Goal: Task Accomplishment & Management: Use online tool/utility

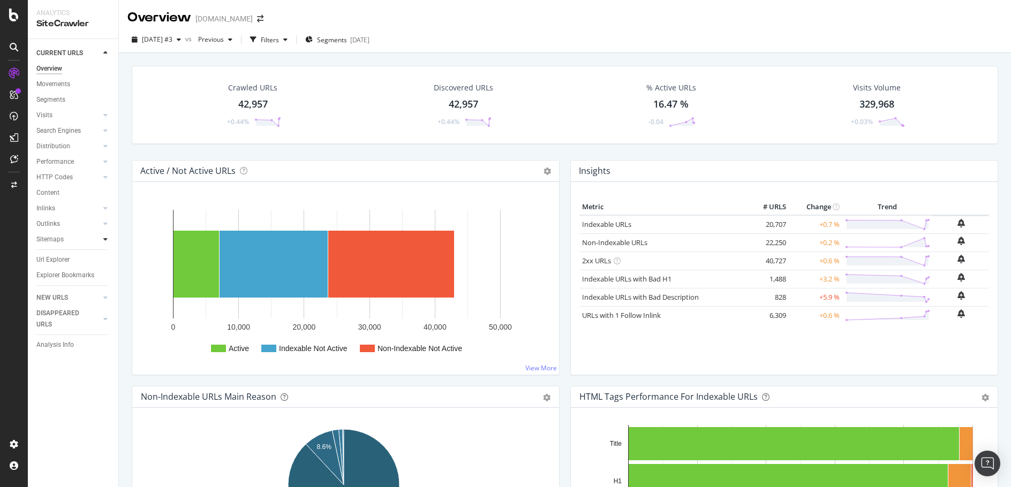
click at [105, 238] on icon at bounding box center [105, 239] width 4 height 6
drag, startPoint x: 51, startPoint y: 236, endPoint x: 504, endPoint y: 40, distance: 493.5
click at [51, 236] on div "Sitemaps" at bounding box center [49, 239] width 27 height 11
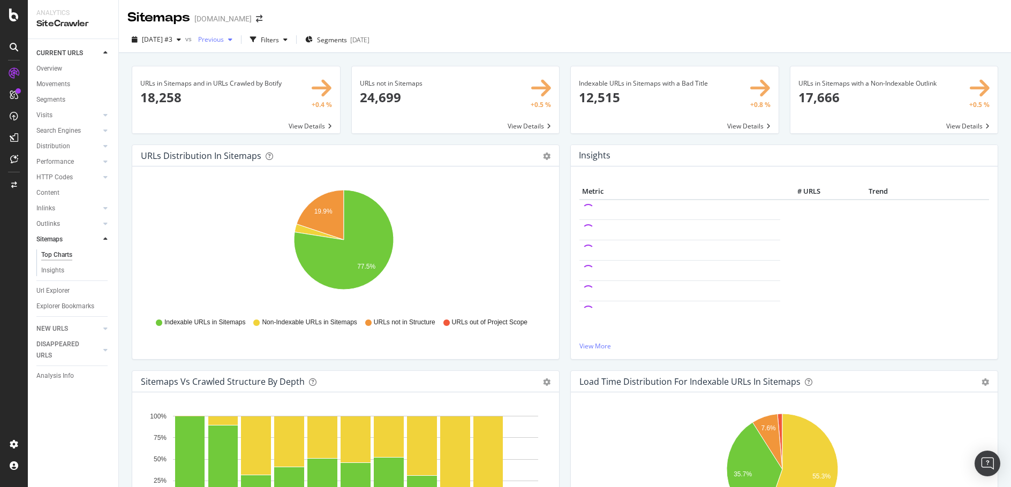
click at [232, 41] on icon "button" at bounding box center [230, 39] width 4 height 6
click at [245, 118] on div "[DATE]" at bounding box center [241, 118] width 56 height 10
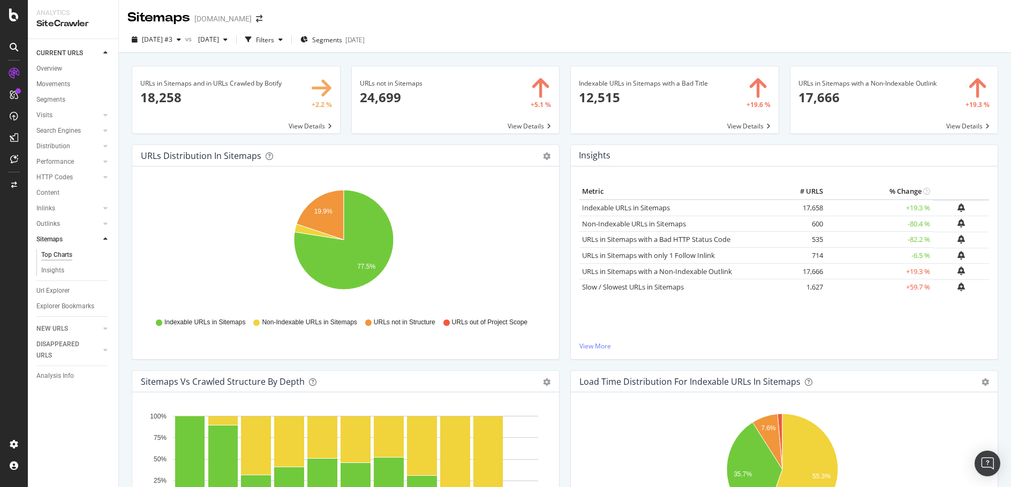
click at [319, 84] on span at bounding box center [236, 99] width 208 height 67
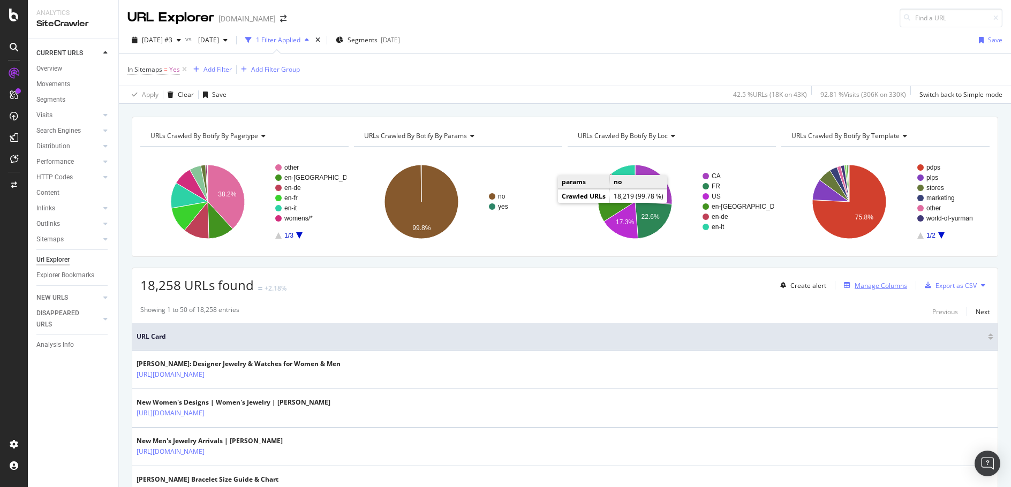
click at [855, 286] on div "Manage Columns" at bounding box center [881, 285] width 52 height 9
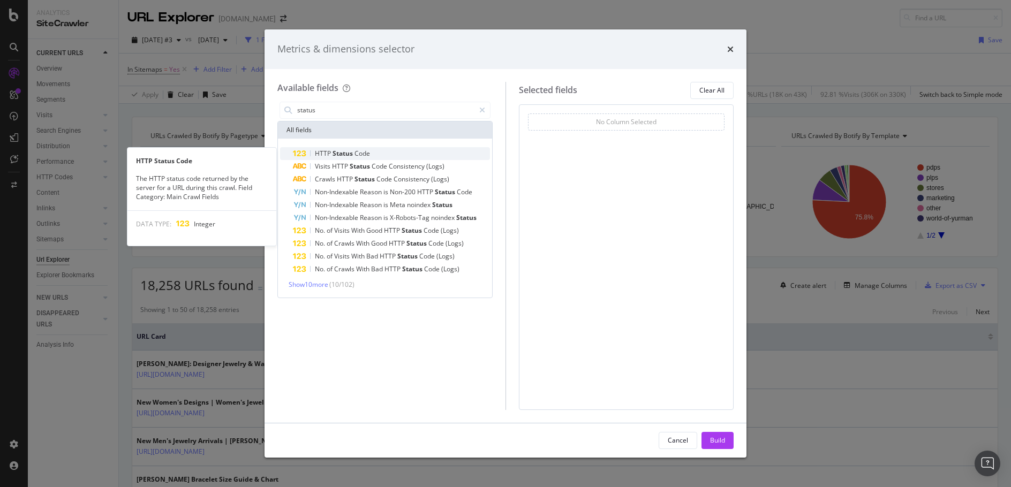
type input "status"
click at [389, 152] on div "HTTP Status Code" at bounding box center [391, 153] width 197 height 13
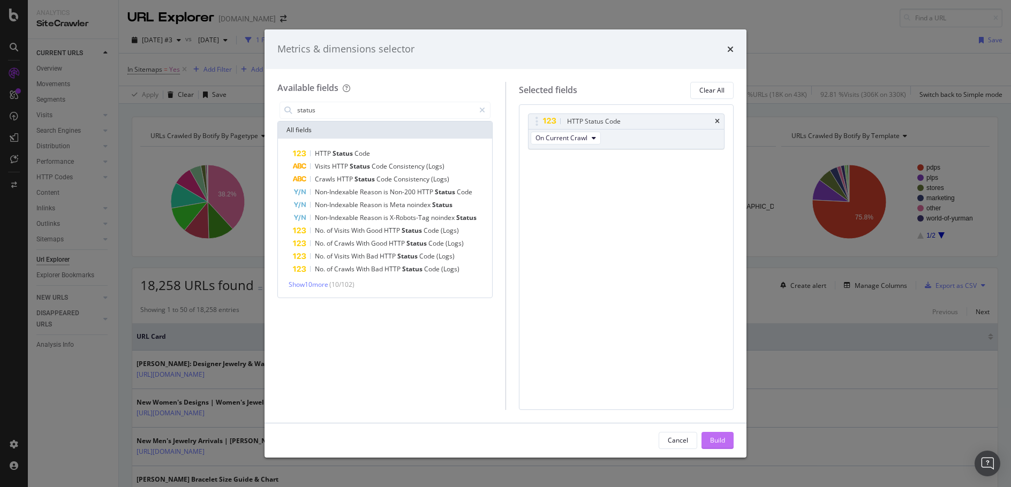
click at [720, 437] on div "Build" at bounding box center [717, 440] width 15 height 9
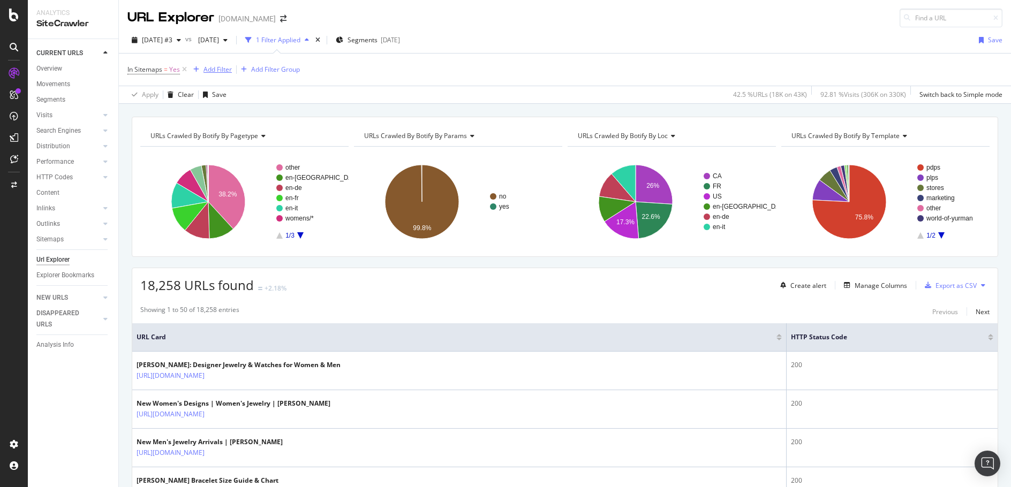
click at [216, 69] on div "Add Filter" at bounding box center [218, 69] width 28 height 9
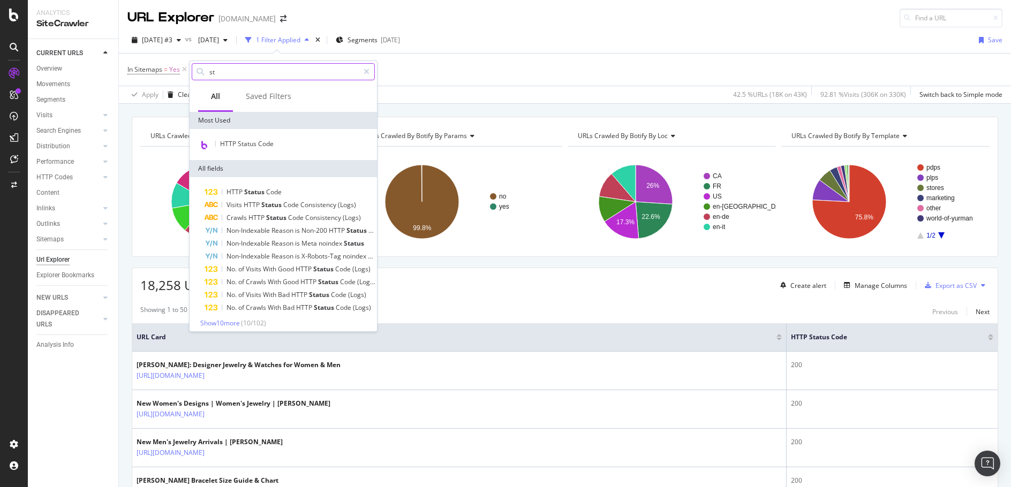
type input "s"
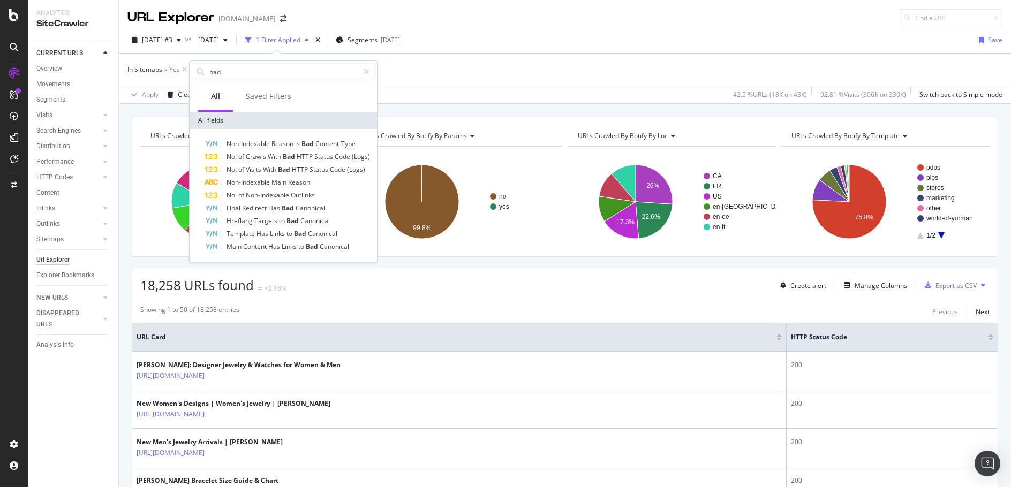
type input "bad"
click at [453, 77] on div "In Sitemaps = Yes Add Filter Add Filter Group" at bounding box center [564, 70] width 875 height 32
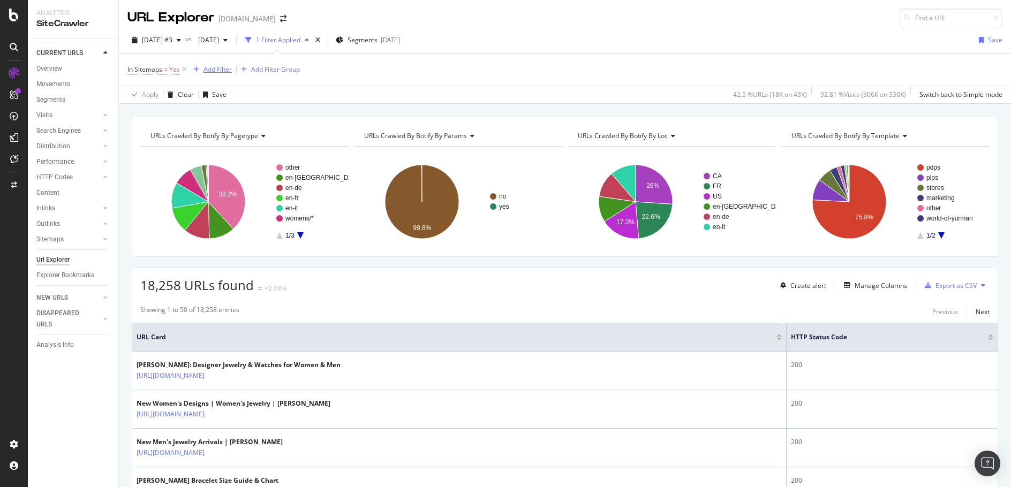
click at [204, 66] on div "Add Filter" at bounding box center [218, 69] width 28 height 9
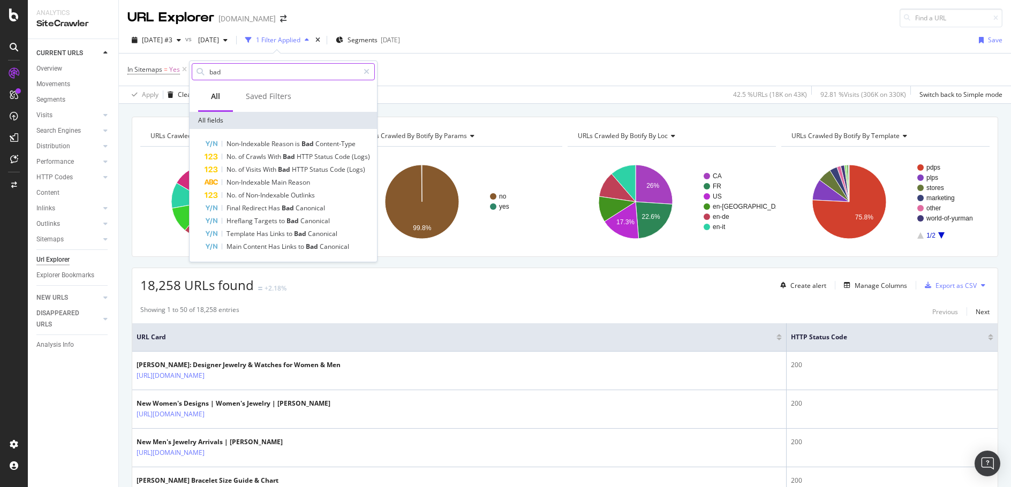
click at [279, 76] on input "bad" at bounding box center [283, 72] width 150 height 16
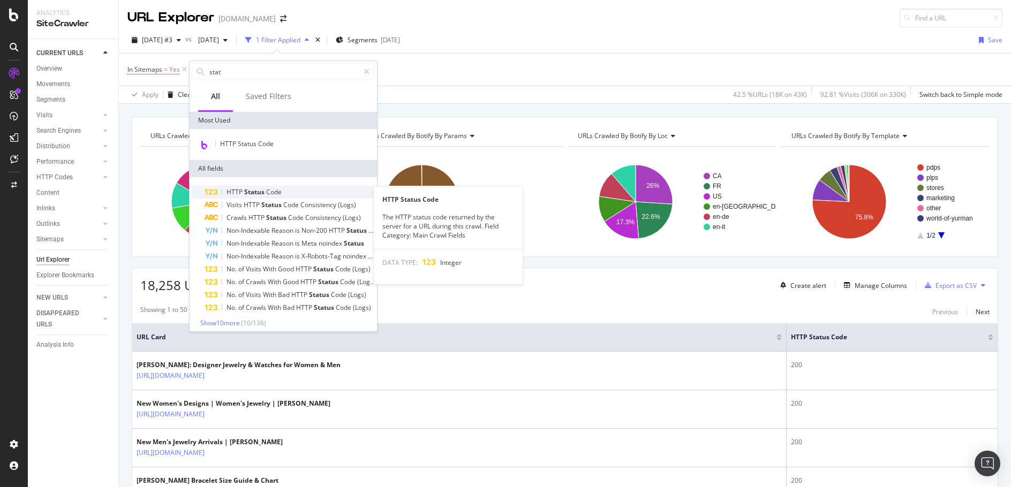
type input "stat"
click at [272, 189] on span "Code" at bounding box center [274, 191] width 16 height 9
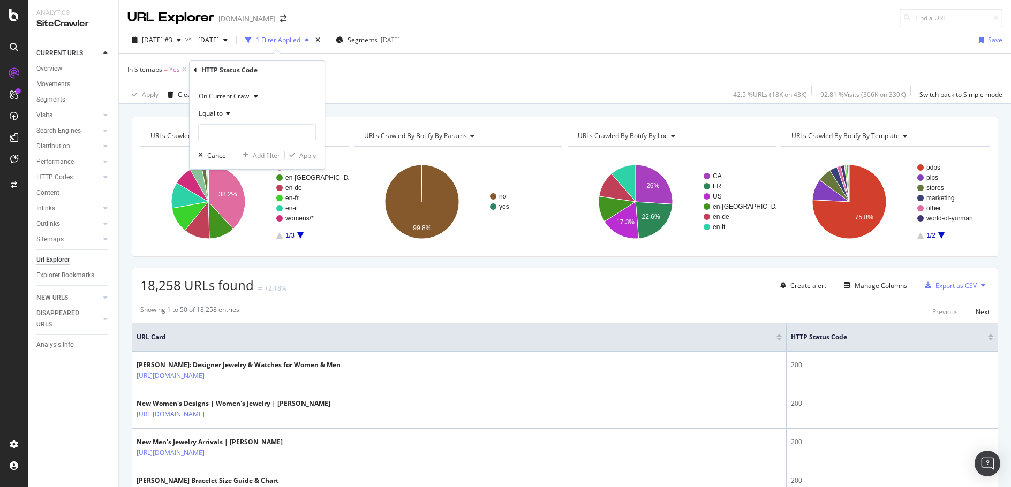
click at [227, 110] on icon at bounding box center [226, 113] width 7 height 6
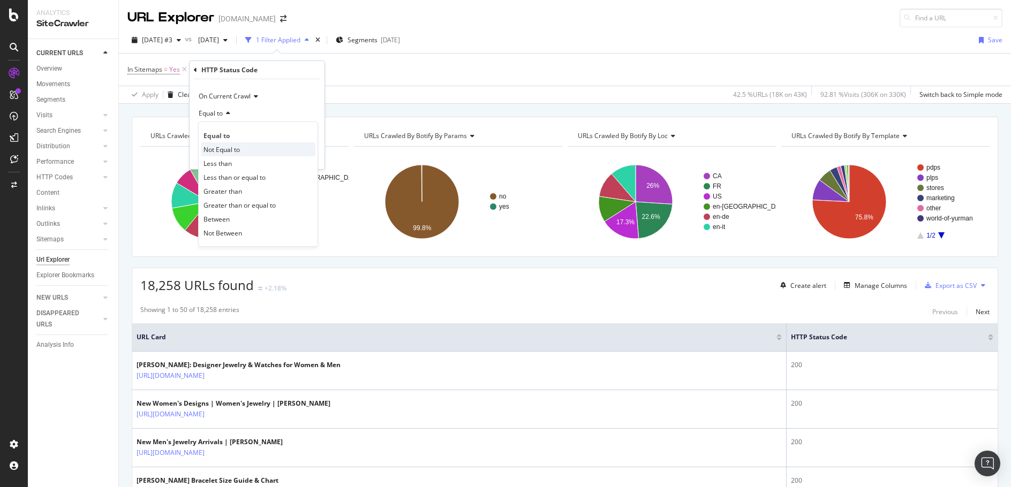
click at [236, 143] on div "Not Equal to" at bounding box center [258, 149] width 115 height 14
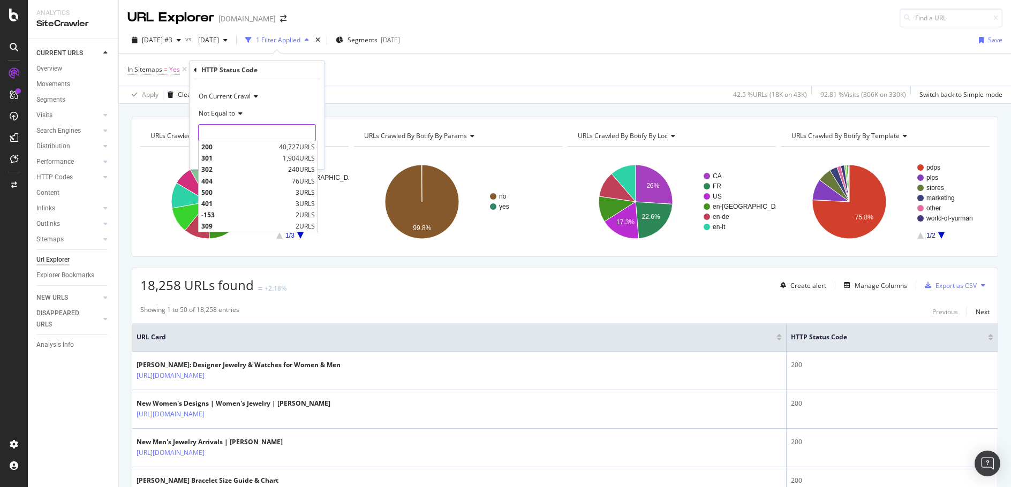
click at [246, 136] on input "number" at bounding box center [257, 132] width 118 height 17
click at [268, 146] on span "200" at bounding box center [238, 146] width 75 height 9
type input "200"
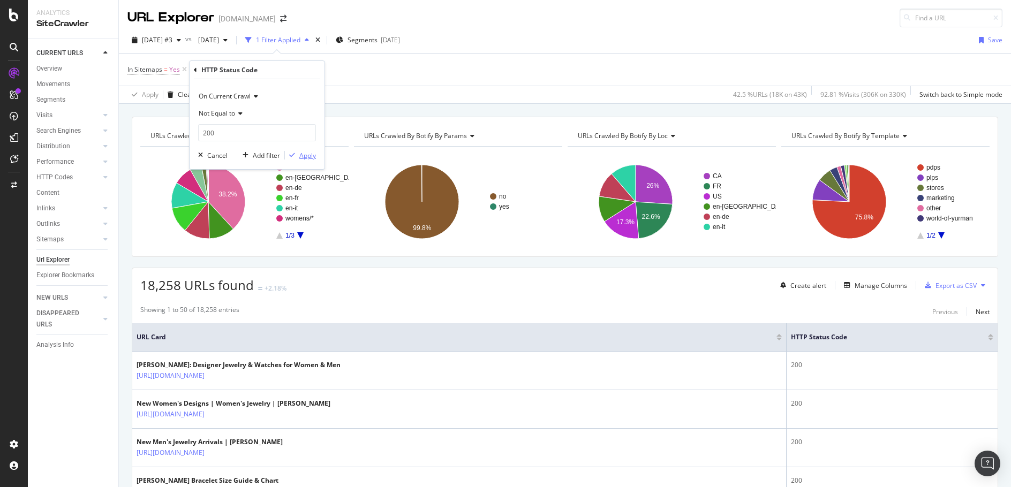
click at [311, 155] on div "Apply" at bounding box center [307, 155] width 17 height 9
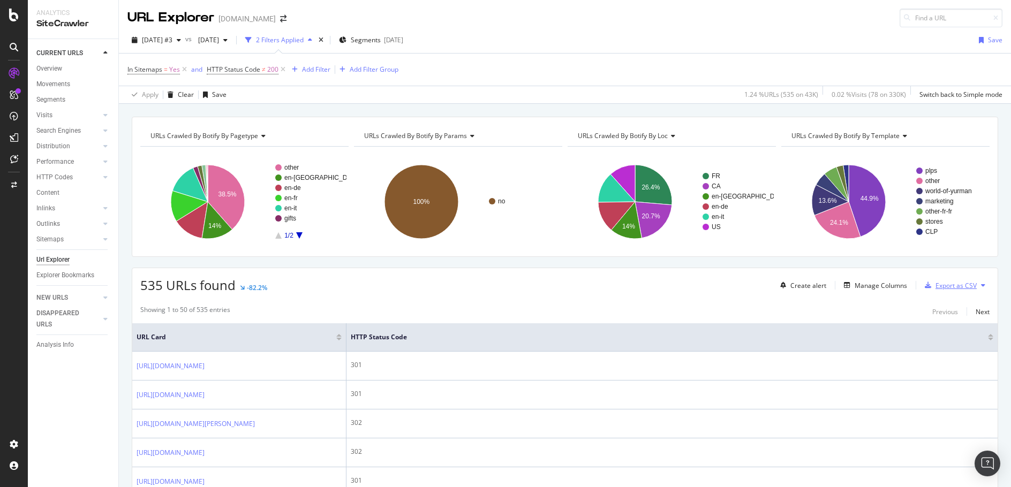
click at [952, 285] on div "Export as CSV" at bounding box center [956, 285] width 41 height 9
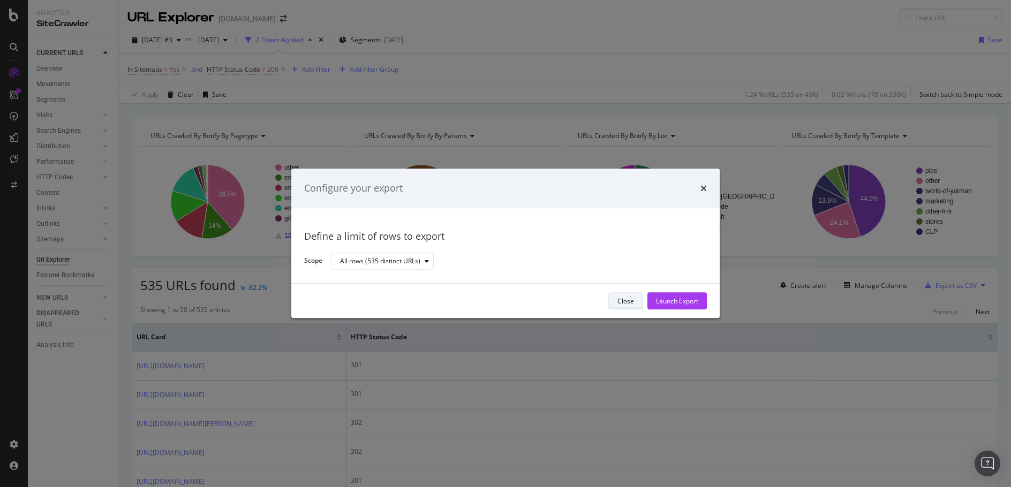
click at [623, 300] on div "Close" at bounding box center [625, 301] width 17 height 9
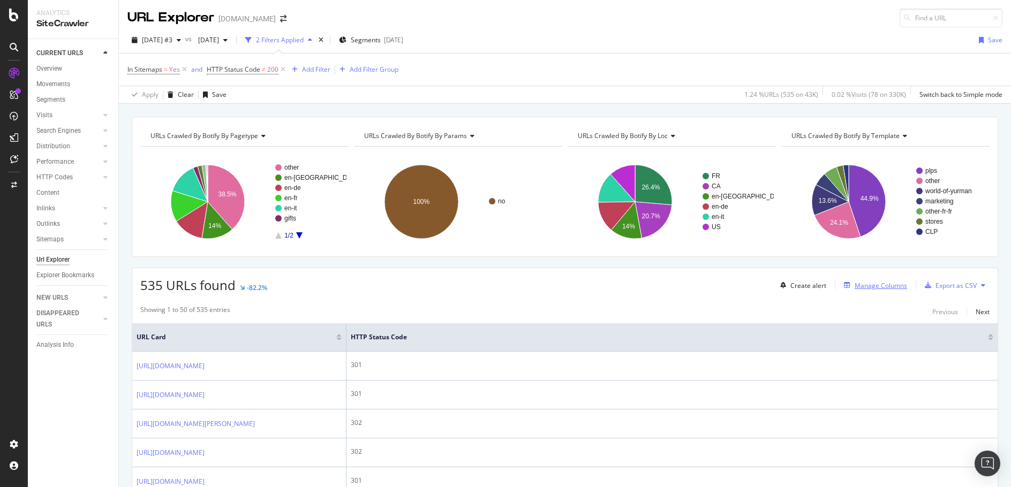
click at [873, 284] on div "Manage Columns" at bounding box center [881, 285] width 52 height 9
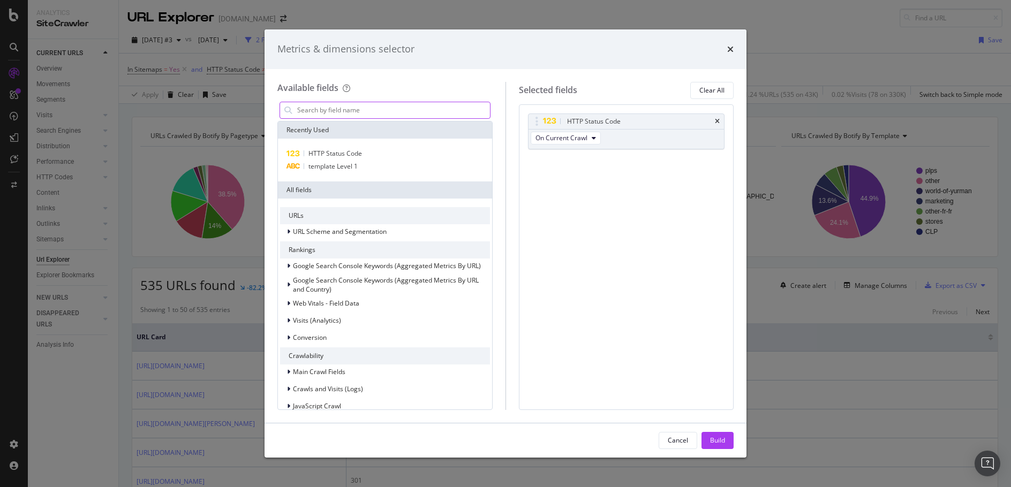
click at [427, 115] on input "modal" at bounding box center [393, 110] width 194 height 16
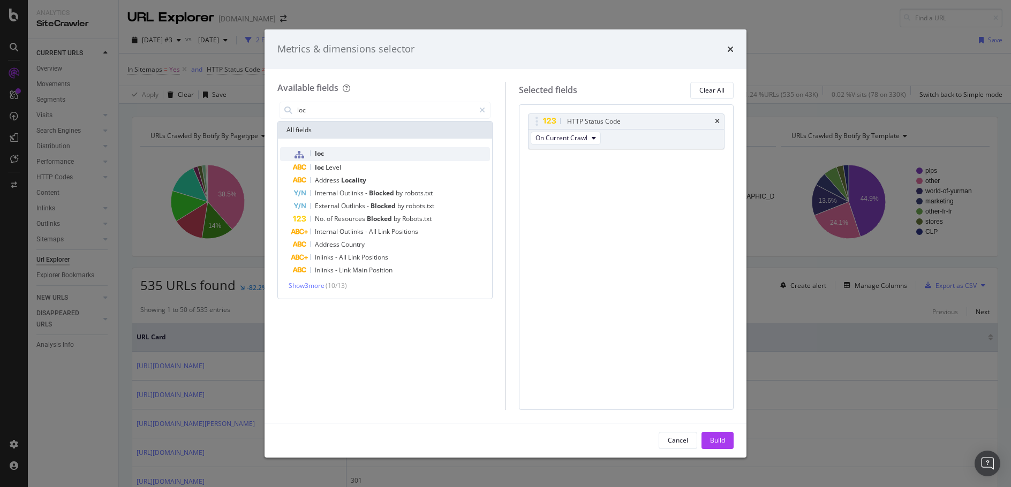
click at [375, 154] on div "loc" at bounding box center [391, 154] width 197 height 14
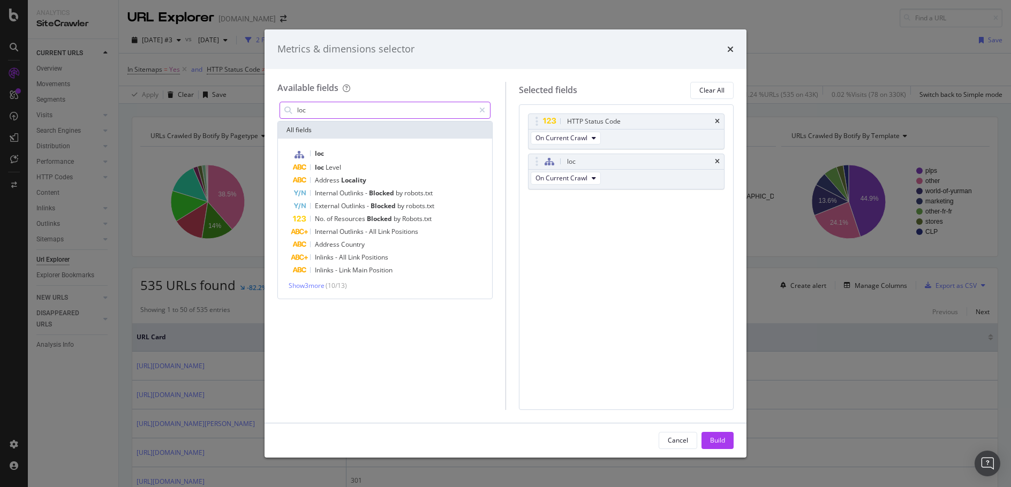
click at [397, 107] on input "loc" at bounding box center [385, 110] width 178 height 16
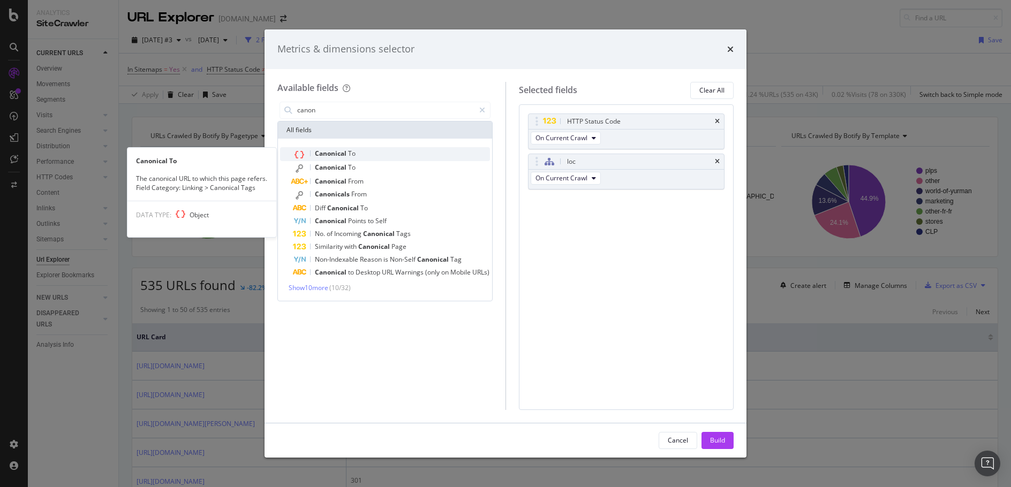
click at [401, 152] on div "Canonical To" at bounding box center [391, 154] width 197 height 14
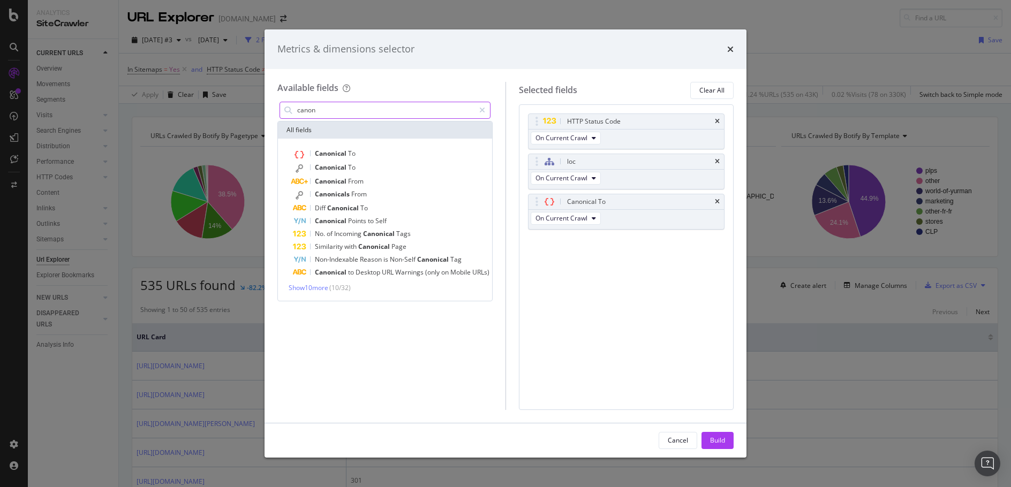
click at [404, 111] on input "canon" at bounding box center [385, 110] width 178 height 16
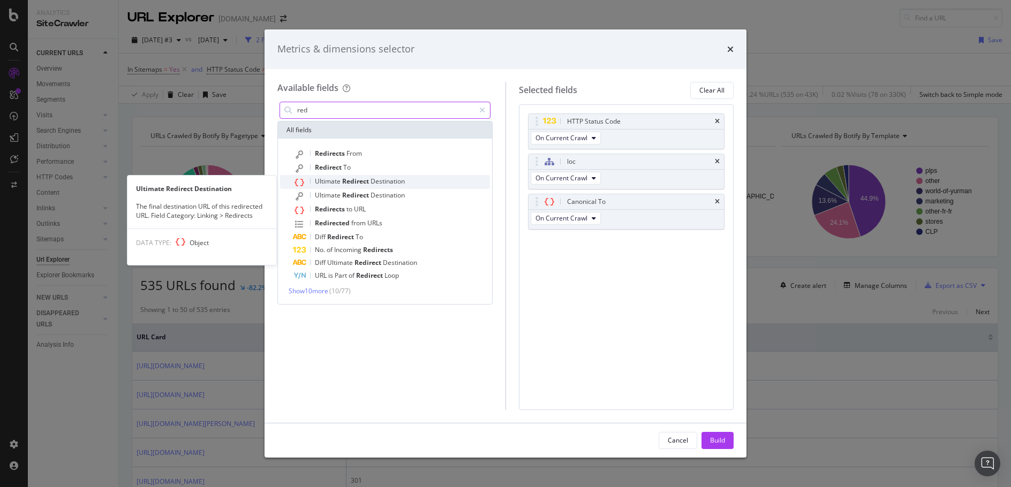
type input "red"
click at [416, 178] on div "Ultimate Redirect Destination" at bounding box center [391, 182] width 197 height 14
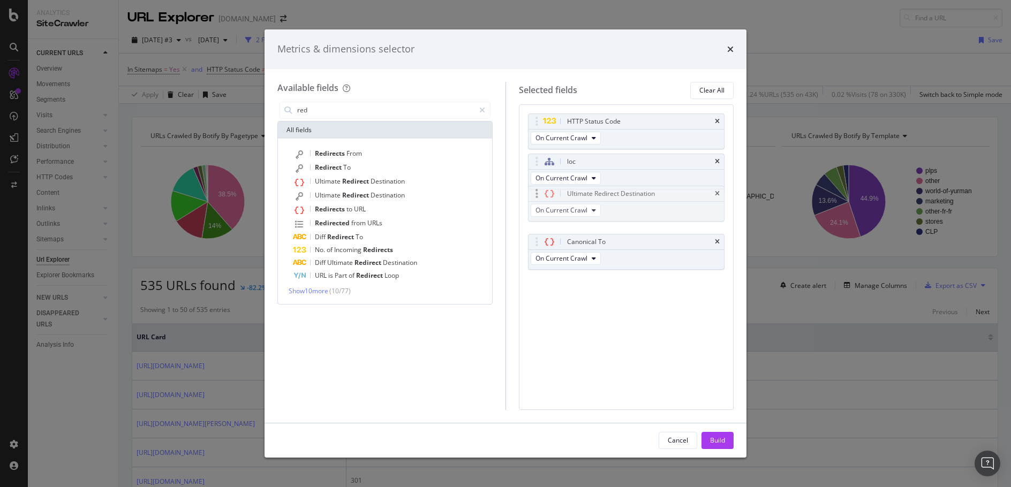
drag, startPoint x: 634, startPoint y: 263, endPoint x: 634, endPoint y: 215, distance: 48.2
click at [634, 215] on body "Analytics SiteCrawler CURRENT URLS Overview Movements Segments Visits Analysis …" at bounding box center [505, 243] width 1011 height 487
click at [713, 445] on div "Build" at bounding box center [717, 440] width 15 height 9
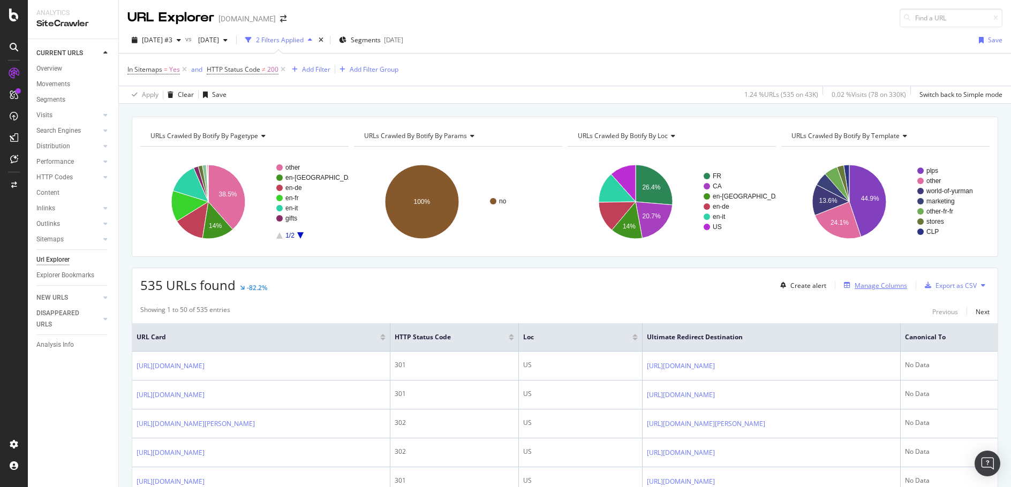
click at [861, 287] on div "Manage Columns" at bounding box center [881, 285] width 52 height 9
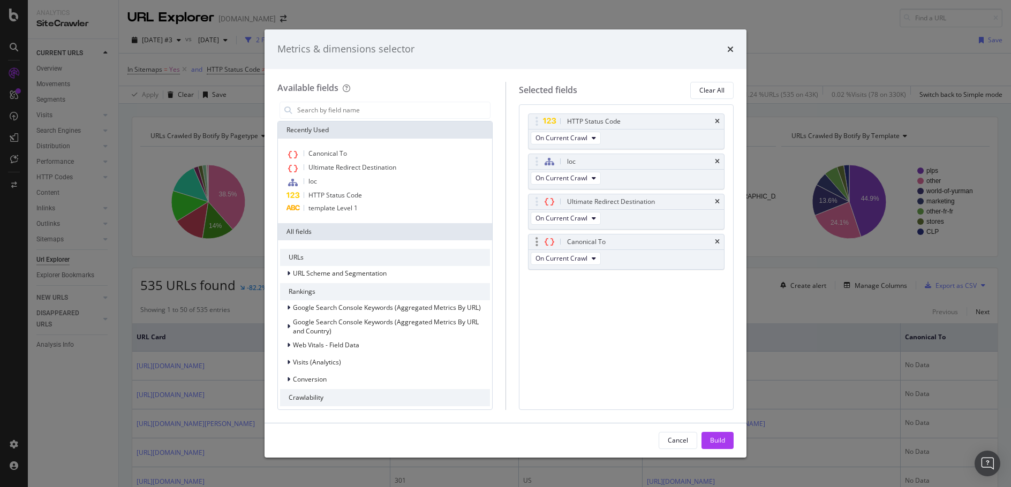
click at [720, 242] on div "Canonical To" at bounding box center [627, 242] width 196 height 15
click at [718, 237] on div "Canonical To" at bounding box center [627, 242] width 196 height 15
click at [716, 240] on icon "times" at bounding box center [717, 242] width 5 height 6
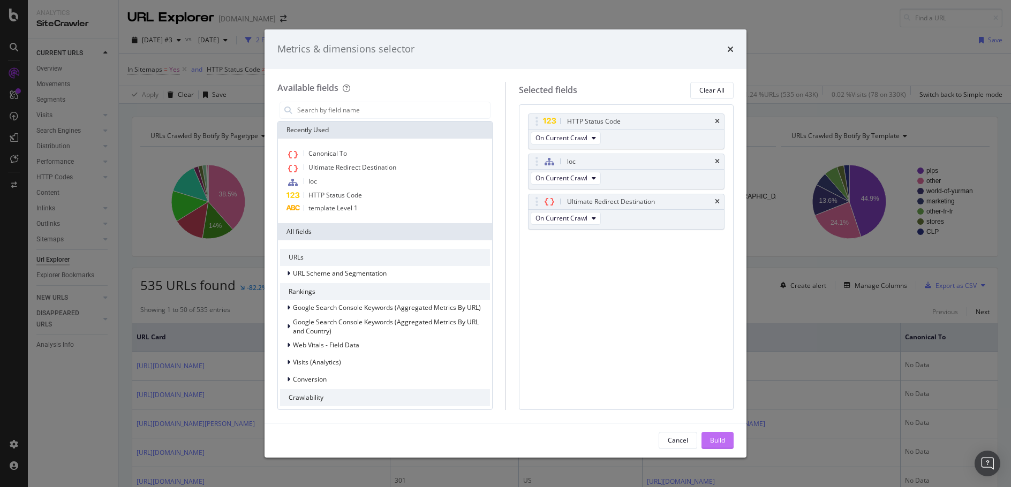
click at [726, 435] on button "Build" at bounding box center [718, 440] width 32 height 17
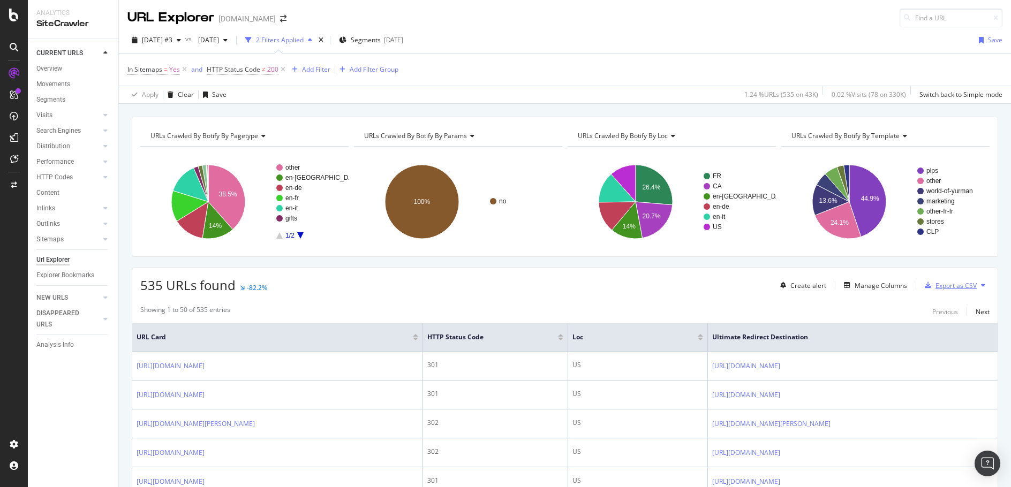
click at [936, 283] on div "Export as CSV" at bounding box center [956, 285] width 41 height 9
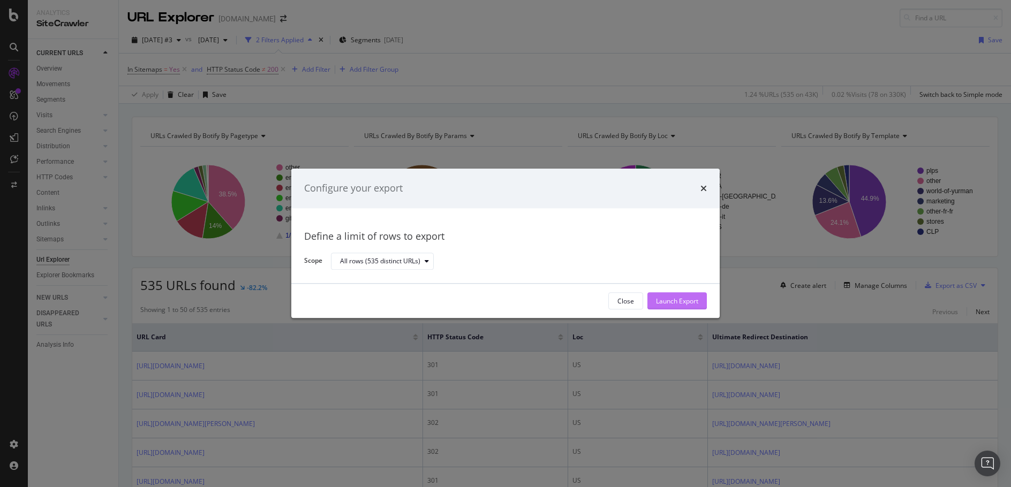
click at [689, 302] on div "Launch Export" at bounding box center [677, 301] width 42 height 9
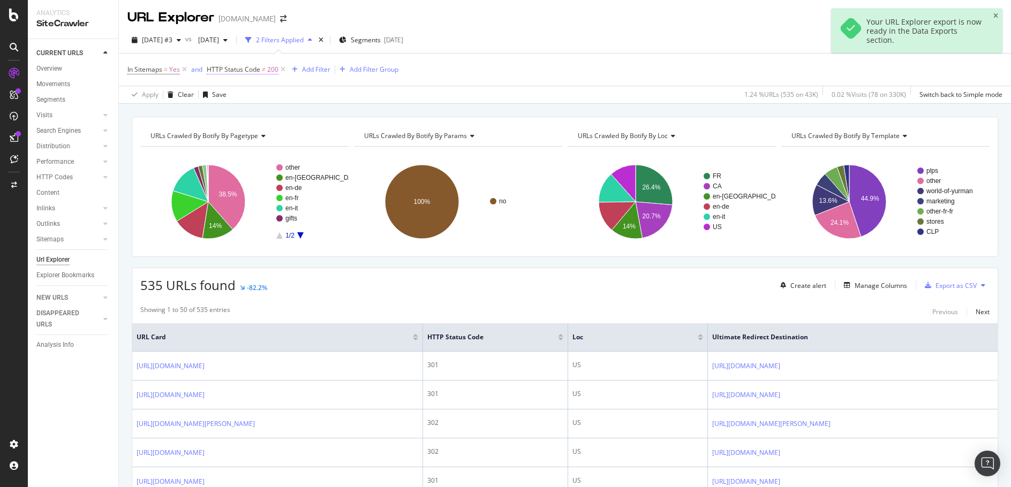
click at [246, 69] on span "HTTP Status Code" at bounding box center [234, 69] width 54 height 9
click at [252, 111] on span "Not Equal to" at bounding box center [234, 111] width 36 height 9
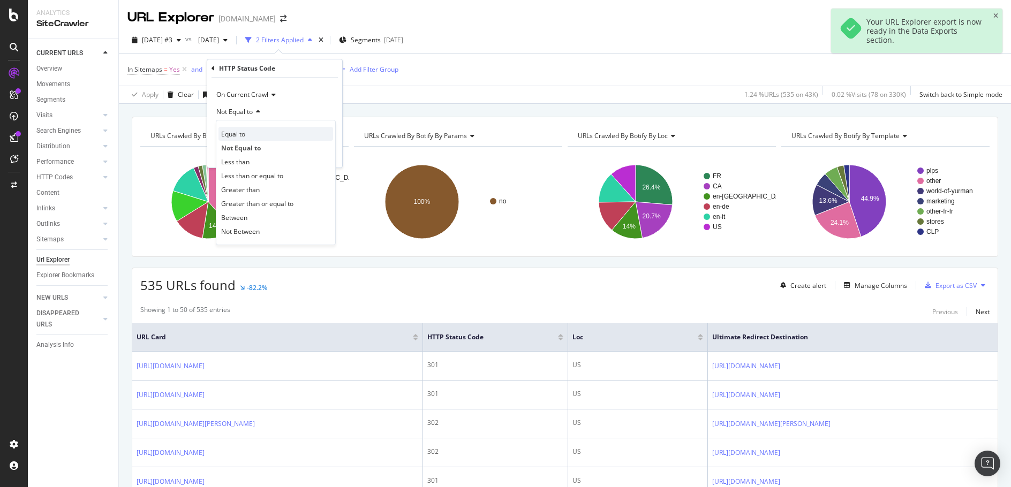
click at [252, 135] on div "Equal to" at bounding box center [276, 134] width 115 height 14
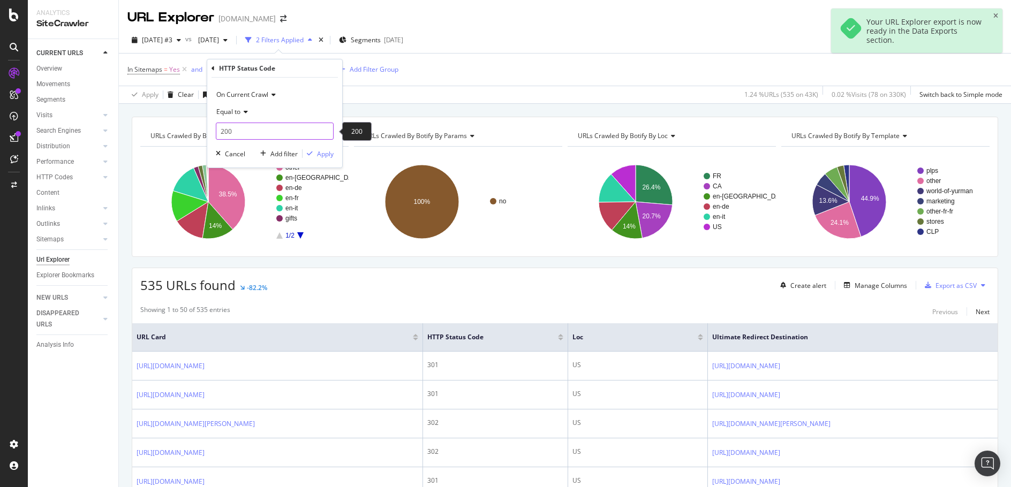
click at [252, 135] on input "200" at bounding box center [275, 131] width 118 height 17
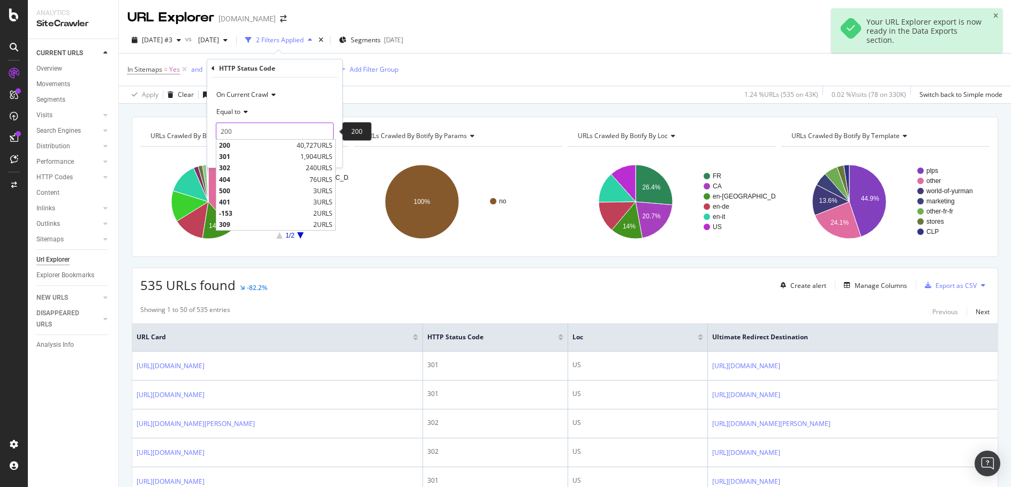
click at [252, 135] on input "200" at bounding box center [275, 131] width 118 height 17
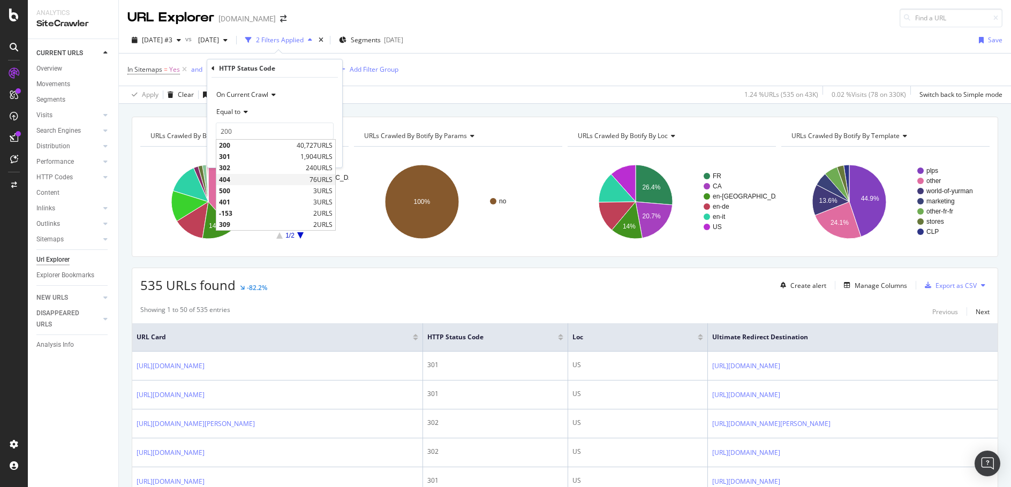
click at [250, 175] on span "404" at bounding box center [263, 179] width 88 height 9
type input "404"
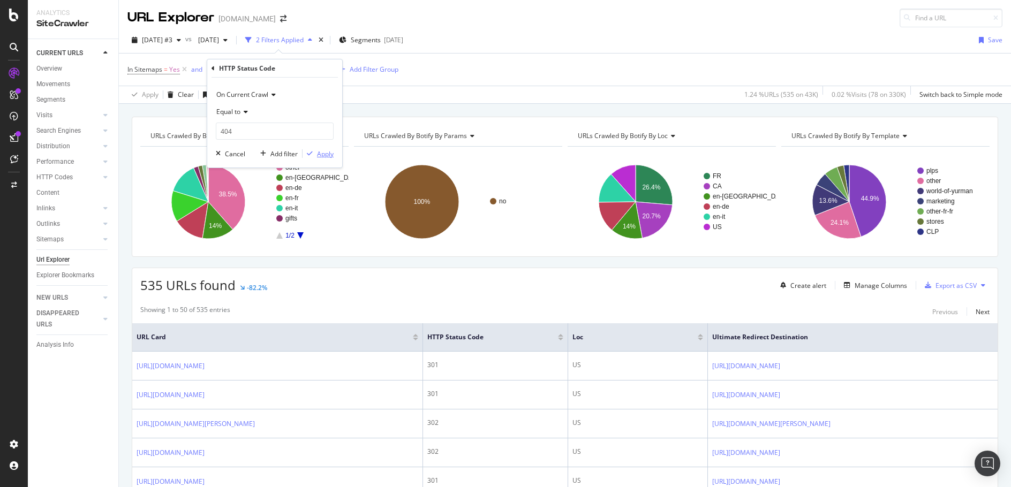
click at [332, 152] on div "Apply" at bounding box center [325, 153] width 17 height 9
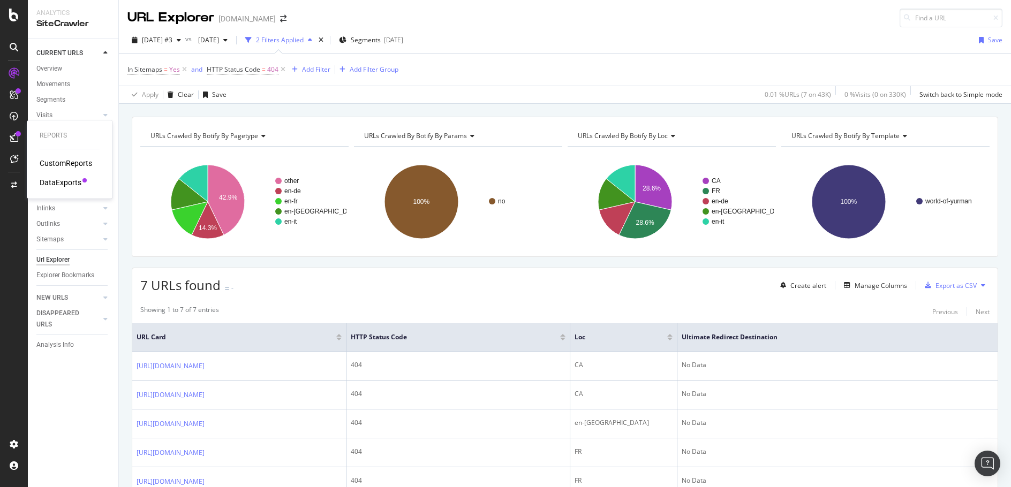
click at [54, 178] on div "DataExports" at bounding box center [61, 182] width 42 height 11
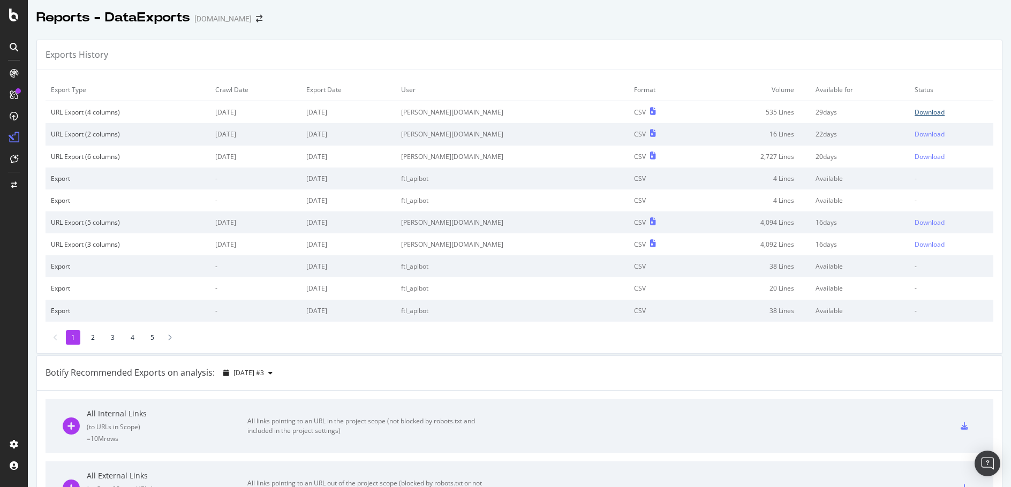
click at [915, 110] on div "Download" at bounding box center [930, 112] width 30 height 9
